Goal: Navigation & Orientation: Find specific page/section

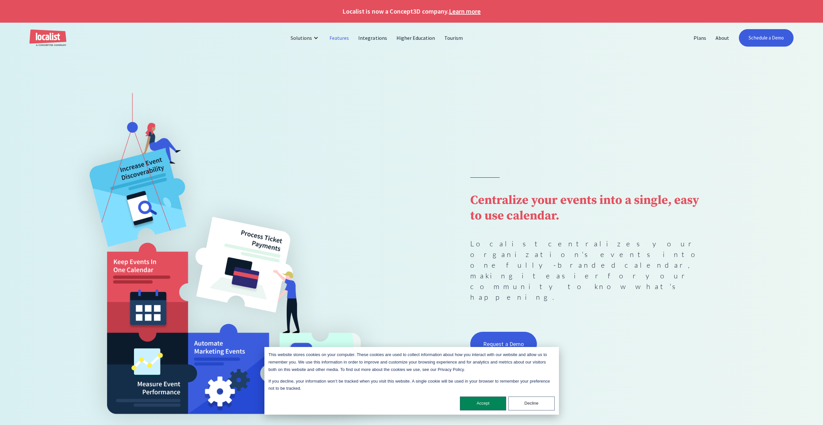
click at [339, 37] on link "Features" at bounding box center [339, 38] width 29 height 16
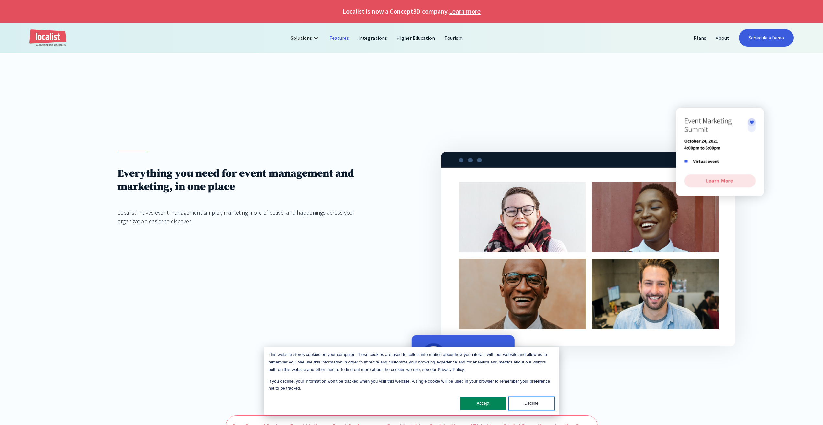
click at [526, 403] on button "Decline" at bounding box center [532, 404] width 46 height 14
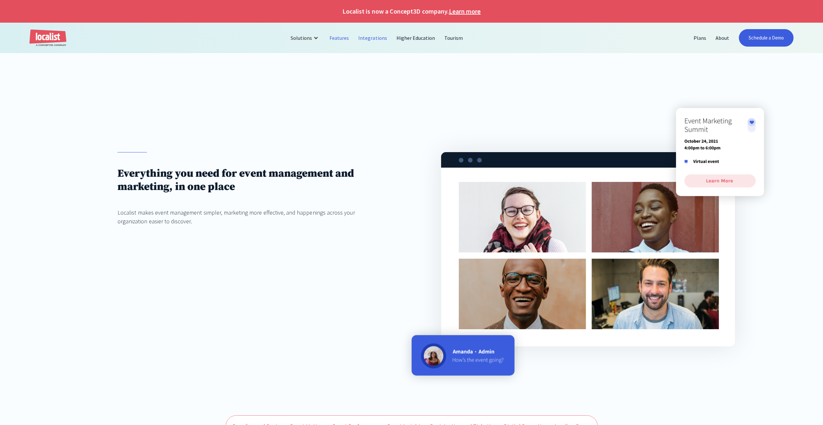
click at [378, 35] on link "Integrations" at bounding box center [373, 38] width 38 height 16
